Goal: Task Accomplishment & Management: Manage account settings

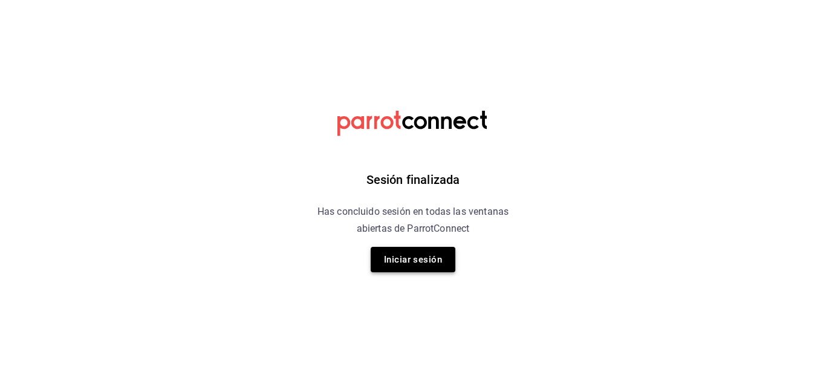
click at [409, 257] on button "Iniciar sesión" at bounding box center [413, 259] width 85 height 25
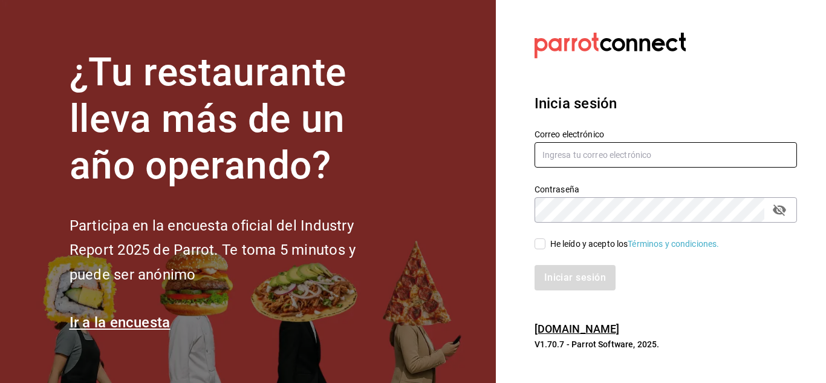
click at [573, 151] on input "text" at bounding box center [666, 154] width 262 height 25
type input "Temakitamonterrey@multiuser.com"
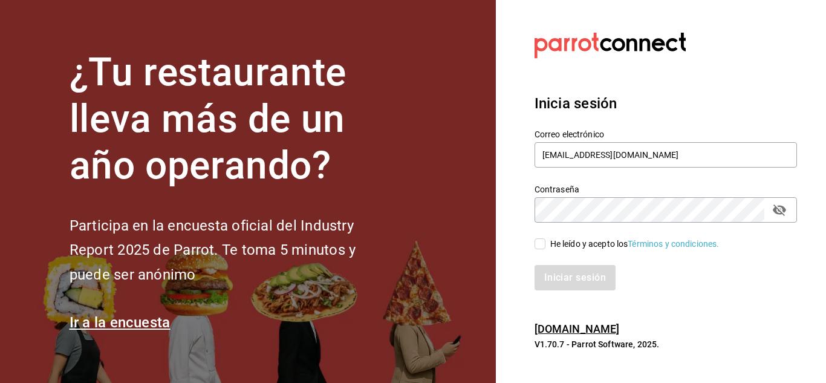
click at [783, 213] on icon "passwordField" at bounding box center [779, 209] width 13 height 11
click at [536, 239] on input "He leído y acepto los Términos y condiciones." at bounding box center [540, 243] width 11 height 11
checkbox input "true"
click at [567, 280] on button "Iniciar sesión" at bounding box center [576, 277] width 82 height 25
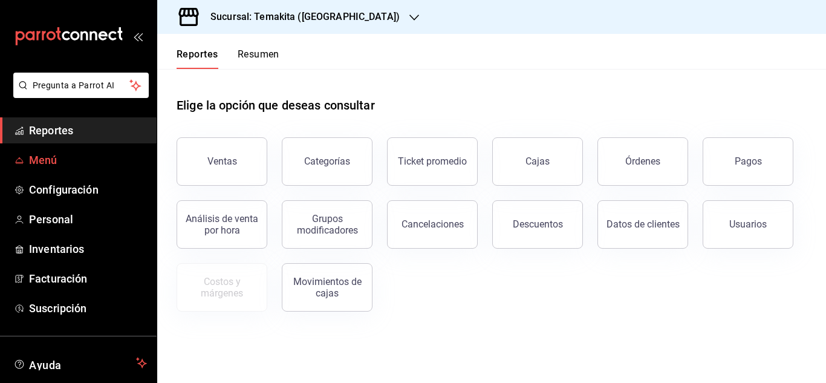
click at [58, 151] on link "Menú" at bounding box center [78, 160] width 157 height 26
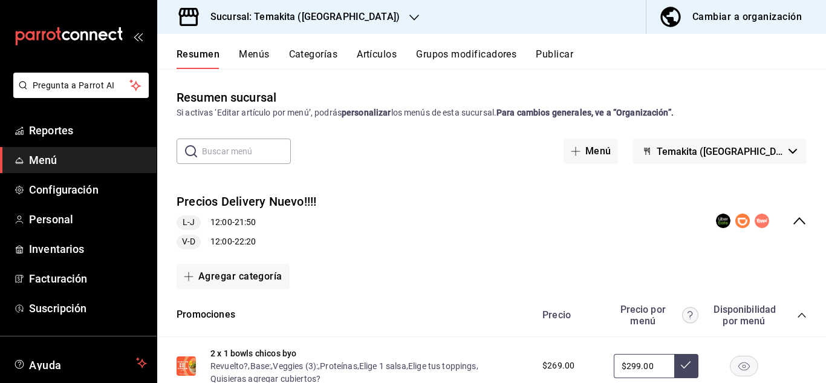
click at [767, 13] on div "Cambiar a organización" at bounding box center [746, 16] width 109 height 17
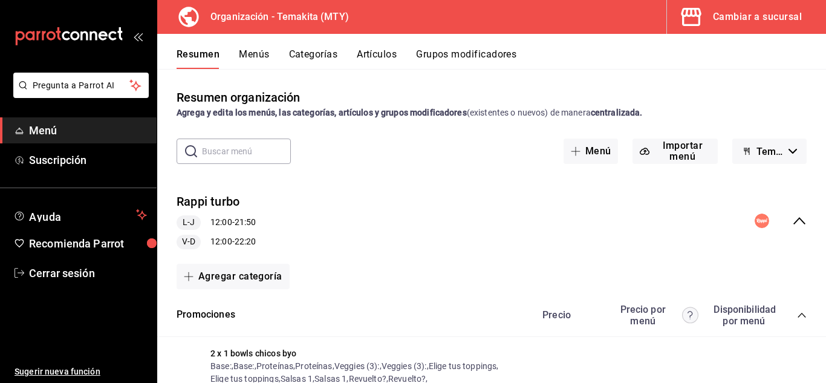
click at [256, 56] on button "Menús" at bounding box center [254, 58] width 30 height 21
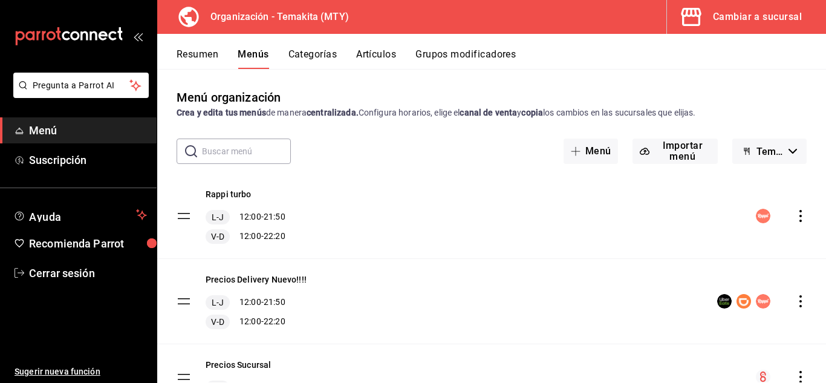
click at [256, 56] on button "Menús" at bounding box center [253, 58] width 31 height 21
click at [319, 62] on button "Categorías" at bounding box center [312, 58] width 49 height 21
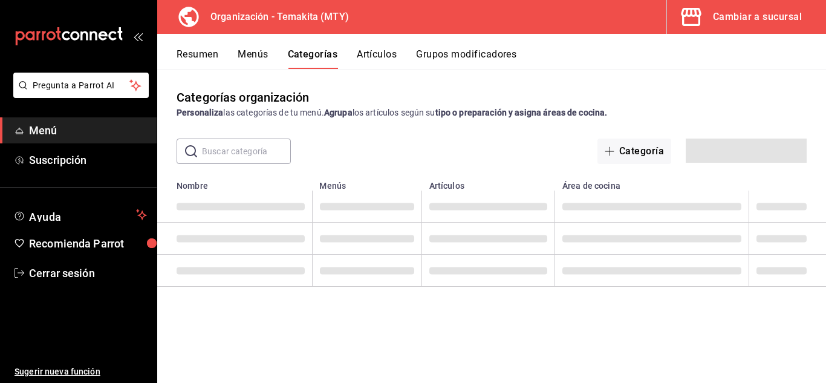
click at [319, 57] on button "Categorías" at bounding box center [313, 58] width 50 height 21
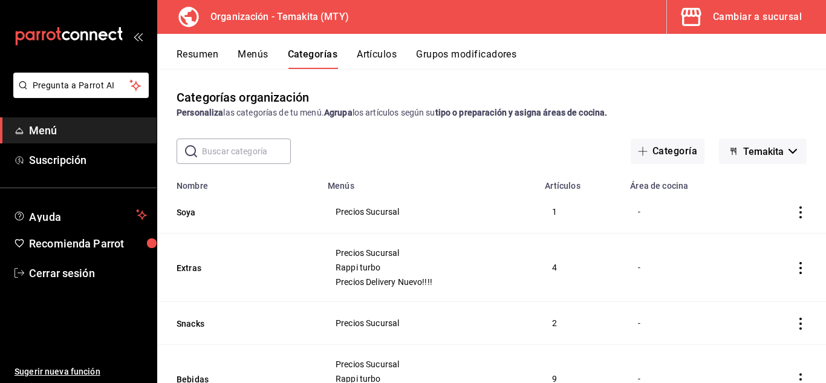
click at [373, 54] on button "Artículos" at bounding box center [377, 58] width 40 height 21
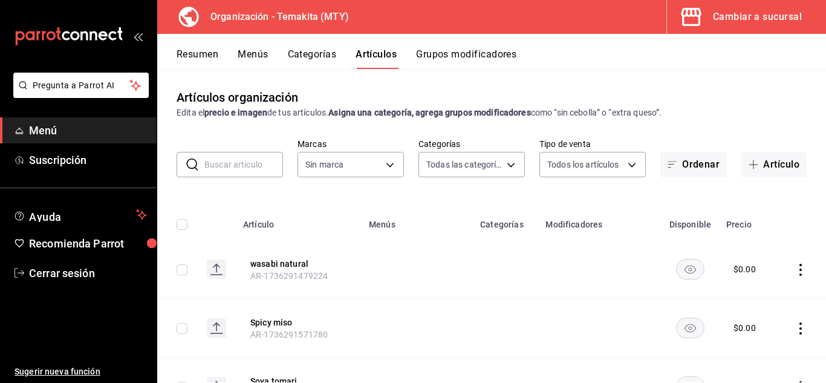
type input "271d921e-de6c-499a-ac6a-9fb1aeac1df4,01a73f1e-221f-473e-bda3-abe8046d8665,a1d6c…"
type input "4408dc1f-cb38-4382-b246-1f85c6fef244"
click at [460, 56] on button "Grupos modificadores" at bounding box center [466, 58] width 100 height 21
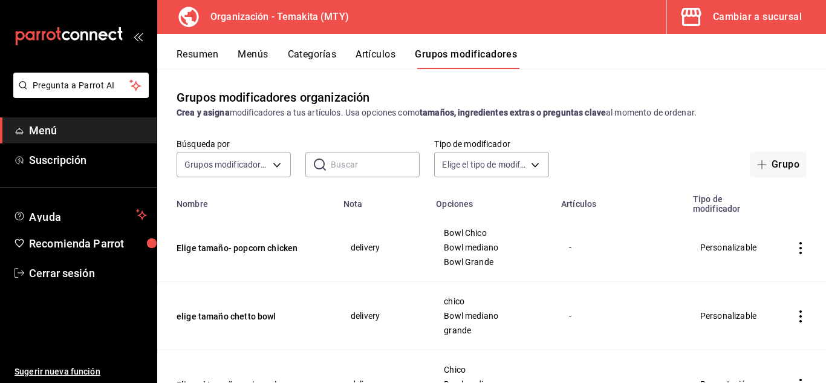
click at [201, 54] on button "Resumen" at bounding box center [198, 58] width 42 height 21
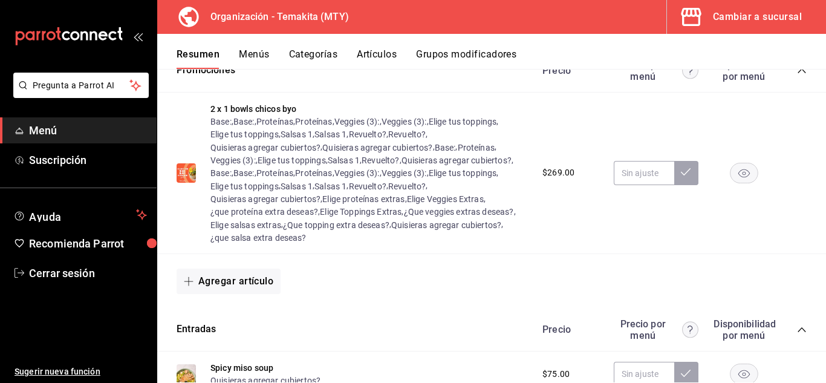
scroll to position [241, 0]
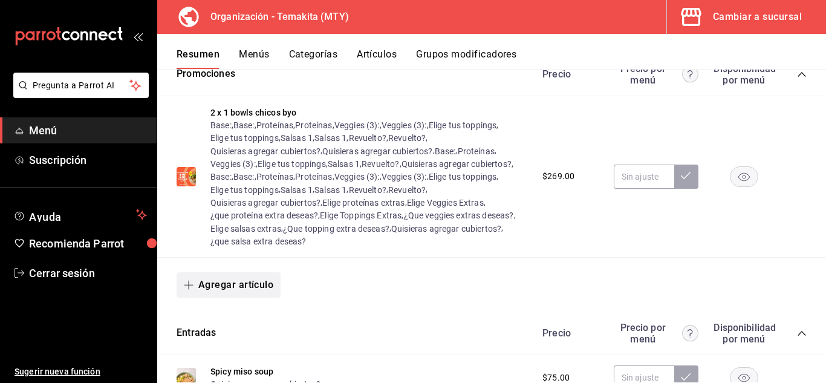
click at [213, 284] on button "Agregar artículo" at bounding box center [229, 284] width 104 height 25
click at [212, 318] on li "Artículo existente" at bounding box center [224, 317] width 95 height 30
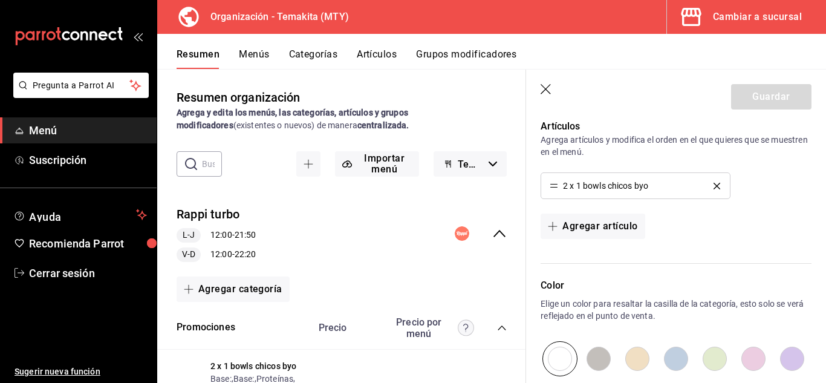
click at [545, 90] on icon "button" at bounding box center [546, 89] width 10 height 10
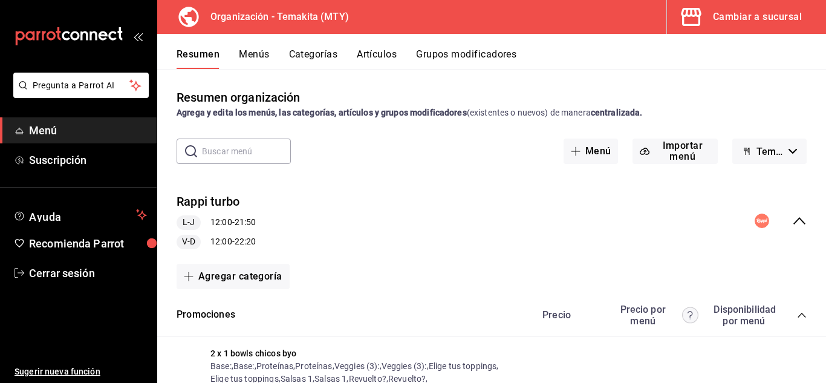
click at [792, 220] on icon "collapse-menu-row" at bounding box center [799, 220] width 15 height 15
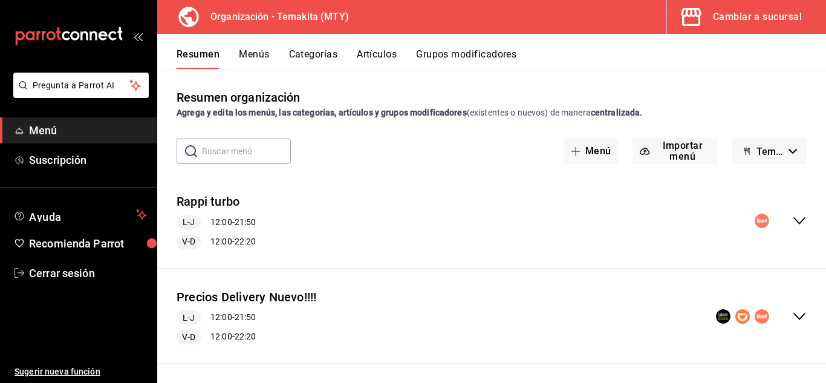
click at [249, 59] on button "Menús" at bounding box center [254, 58] width 30 height 21
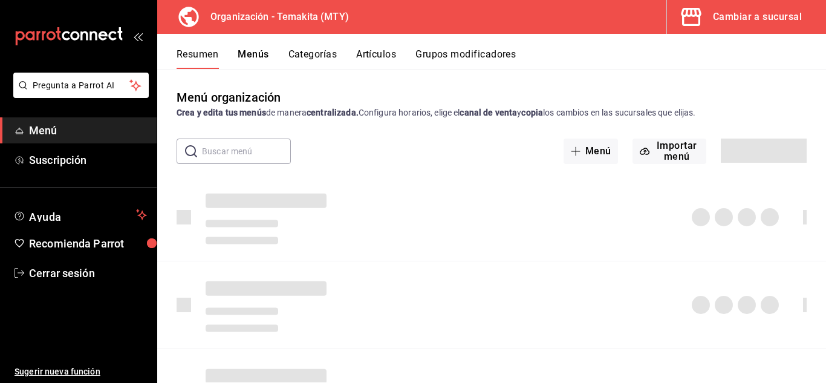
click at [261, 53] on button "Menús" at bounding box center [253, 58] width 31 height 21
click at [747, 21] on div "Cambiar a sucursal" at bounding box center [757, 16] width 89 height 17
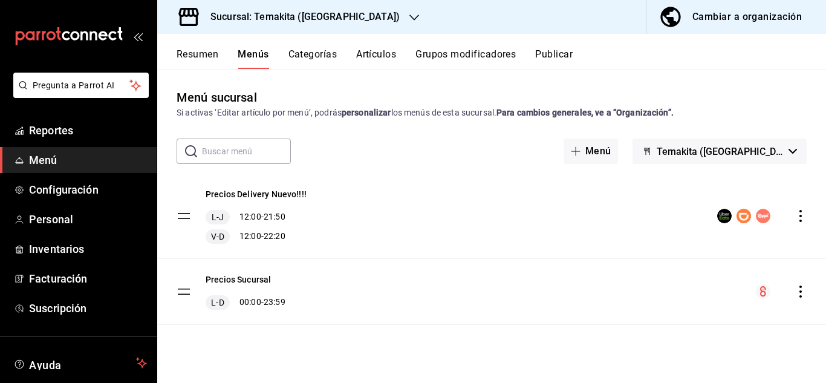
click at [206, 53] on button "Resumen" at bounding box center [198, 58] width 42 height 21
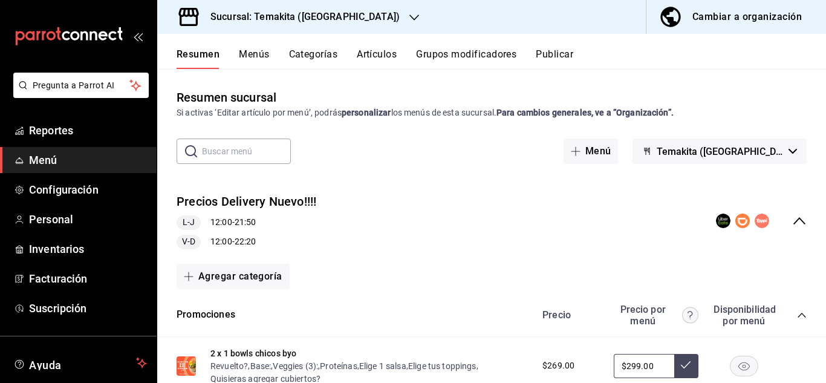
click at [254, 58] on button "Menús" at bounding box center [254, 58] width 30 height 21
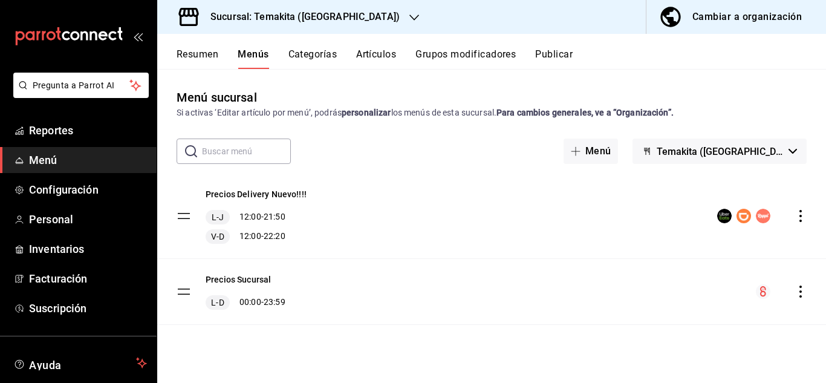
click at [801, 291] on icon "actions" at bounding box center [800, 291] width 2 height 12
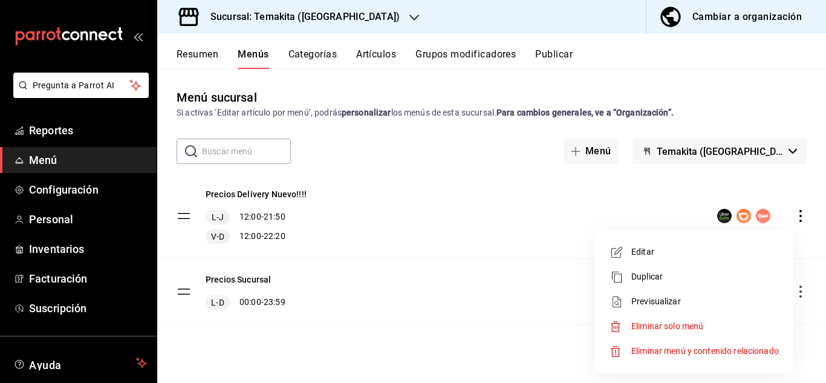
click at [649, 251] on span "Editar" at bounding box center [705, 252] width 148 height 13
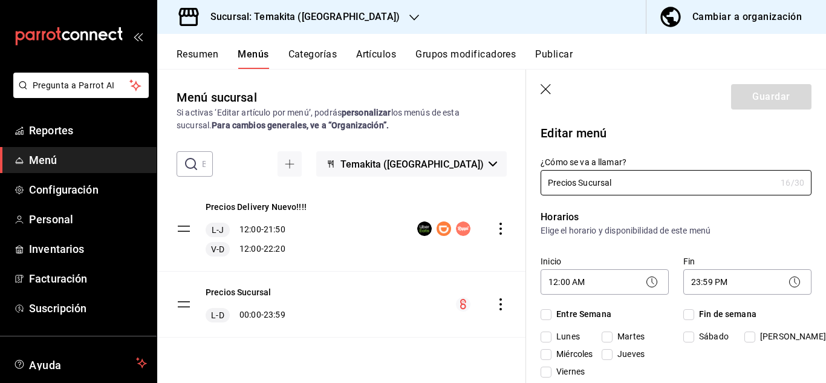
checkbox input "true"
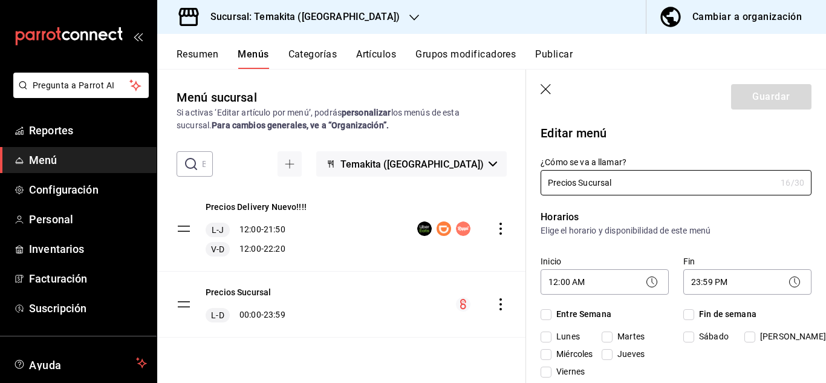
checkbox input "true"
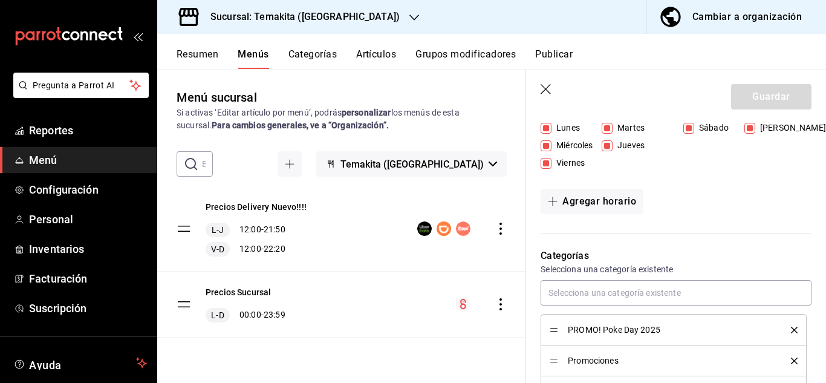
scroll to position [307, 0]
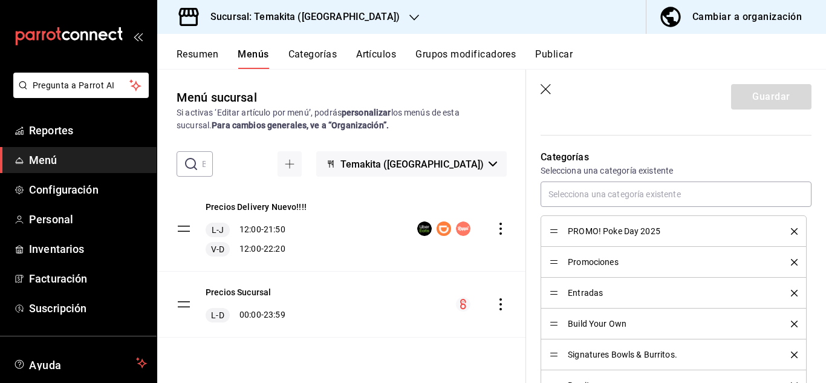
click at [337, 261] on div "Precios Delivery Nuevo!!!! [PERSON_NAME] 12:00 - 21:50 V-D 12:00 - 22:20" at bounding box center [341, 228] width 369 height 85
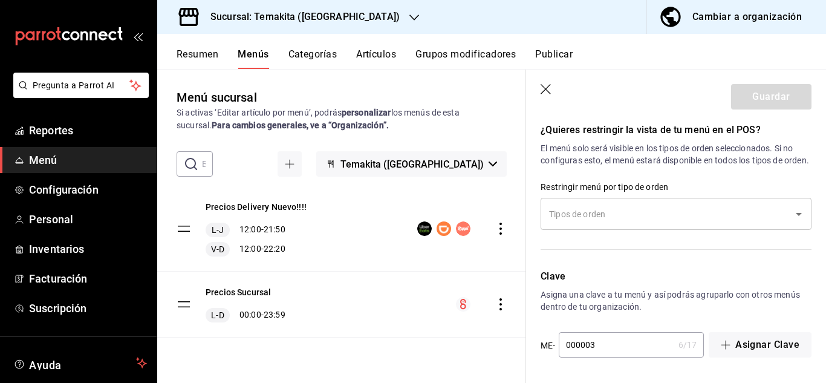
scroll to position [1167, 0]
